Goal: Task Accomplishment & Management: Use online tool/utility

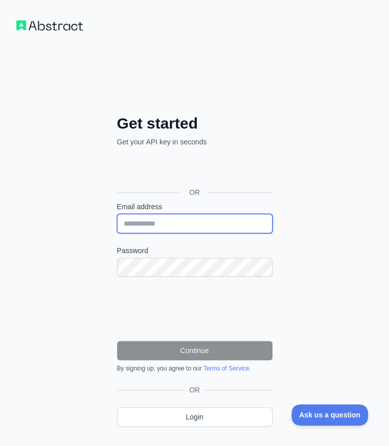
click at [156, 222] on input "Email address" at bounding box center [194, 223] width 155 height 19
type input "**********"
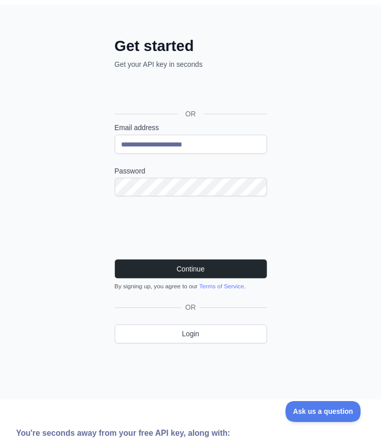
scroll to position [82, 0]
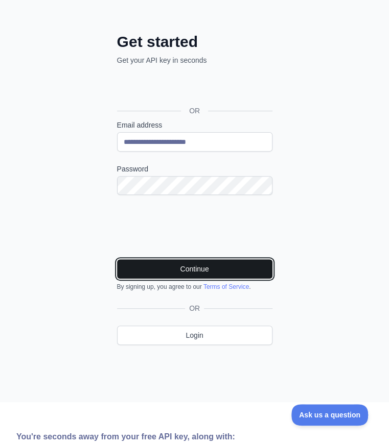
click at [179, 262] on button "Continue" at bounding box center [194, 268] width 155 height 19
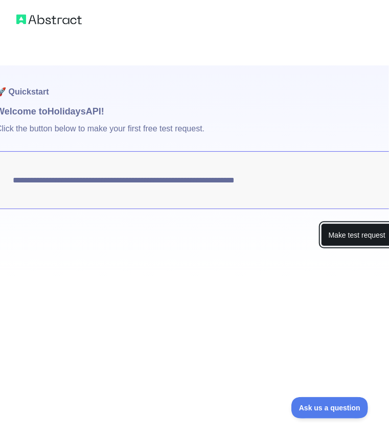
click at [347, 230] on button "Make test request" at bounding box center [357, 234] width 72 height 23
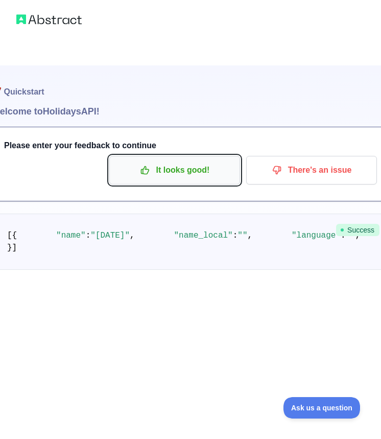
click at [163, 175] on p "It looks good!" at bounding box center [174, 169] width 115 height 17
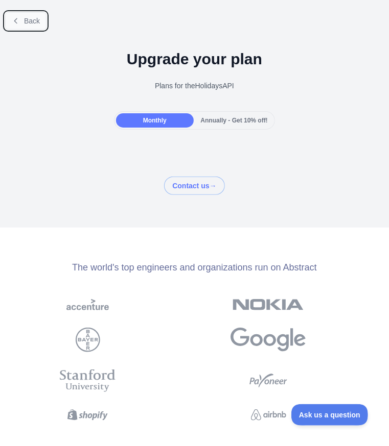
click at [13, 19] on icon at bounding box center [16, 21] width 8 height 8
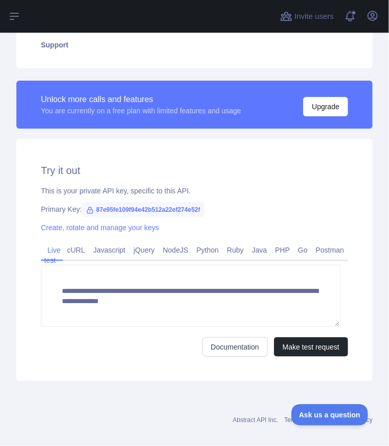
scroll to position [232, 0]
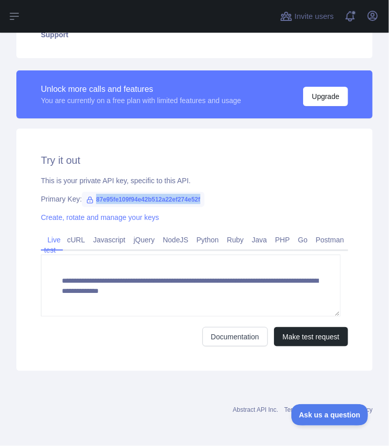
drag, startPoint x: 95, startPoint y: 200, endPoint x: 236, endPoint y: 196, distance: 141.0
click at [236, 196] on div "Primary Key: 87e95fe109f94e42b512a22ef274e52f" at bounding box center [194, 199] width 307 height 10
click at [49, 356] on div "**********" at bounding box center [194, 250] width 356 height 243
